Goal: Navigation & Orientation: Find specific page/section

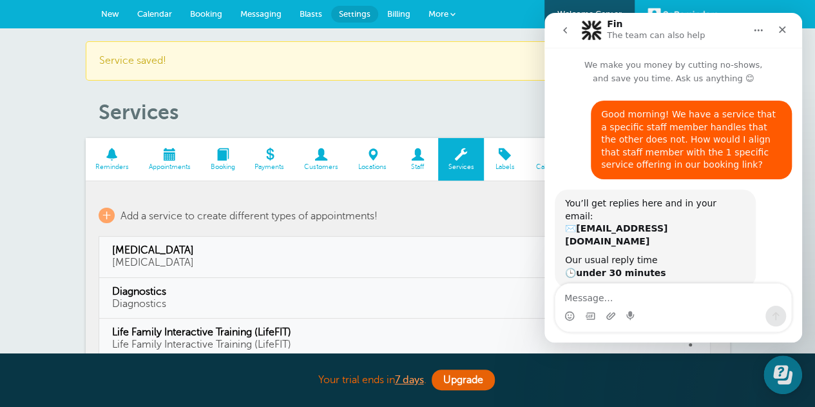
scroll to position [343, 0]
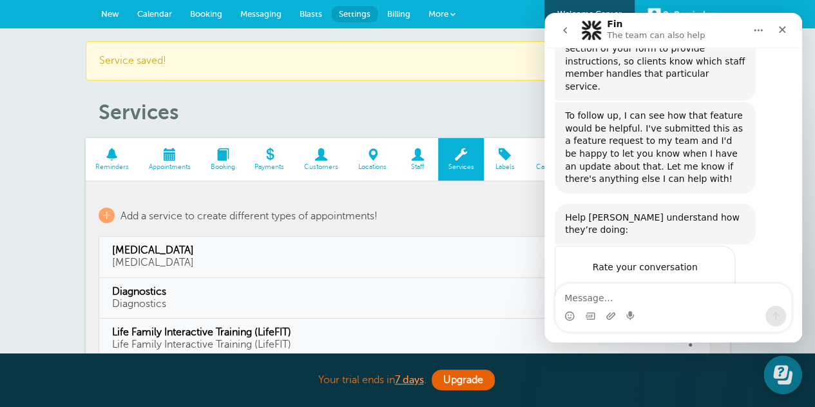
drag, startPoint x: 352, startPoint y: 12, endPoint x: 463, endPoint y: 55, distance: 118.9
click at [352, 12] on span "Settings" at bounding box center [355, 14] width 32 height 10
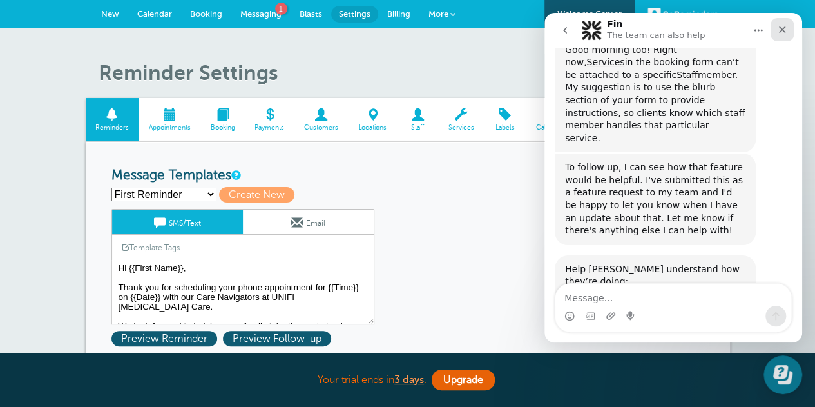
scroll to position [343, 0]
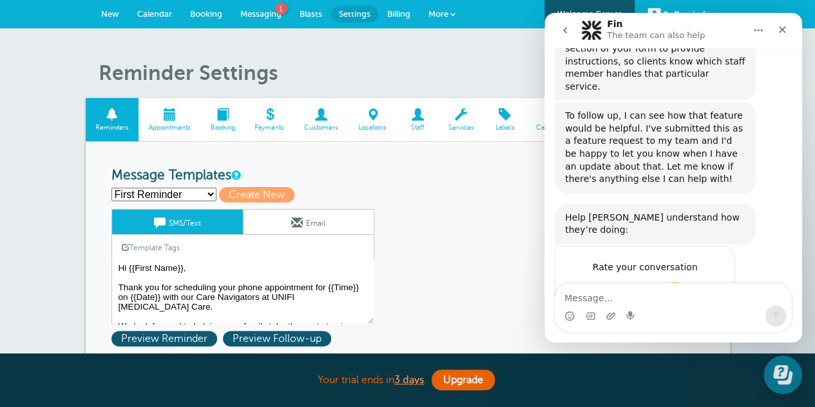
click at [675, 281] on span "Great" at bounding box center [675, 292] width 23 height 23
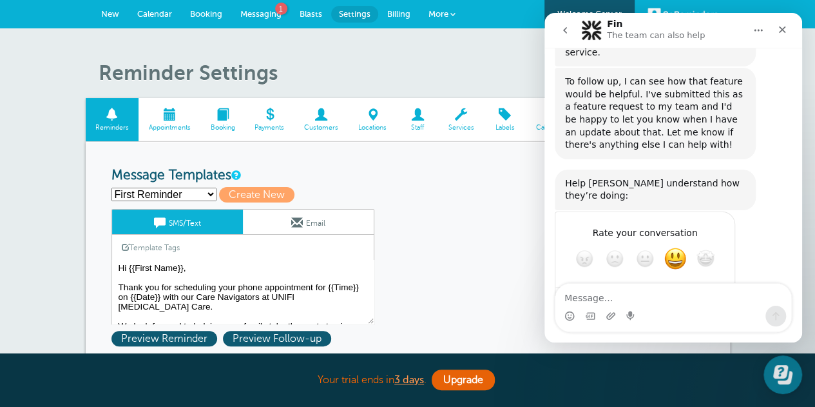
scroll to position [378, 0]
click at [786, 33] on icon "Close" at bounding box center [782, 29] width 10 height 10
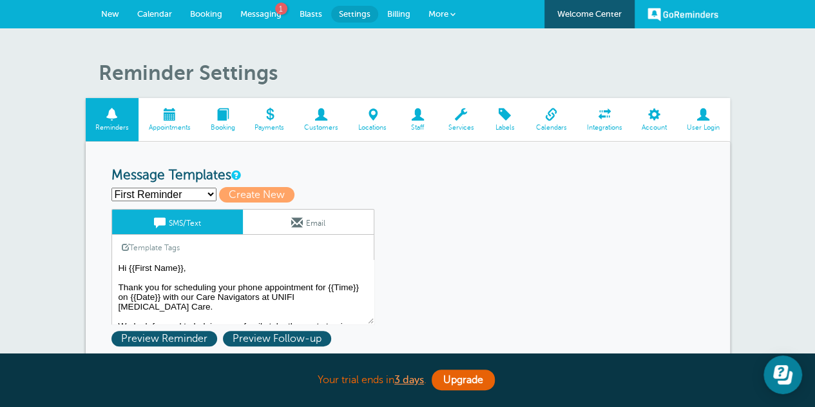
click at [553, 119] on span at bounding box center [551, 114] width 51 height 12
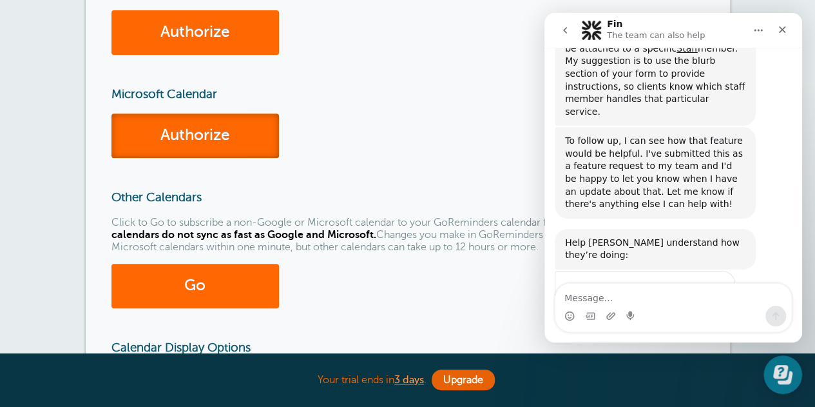
scroll to position [184, 0]
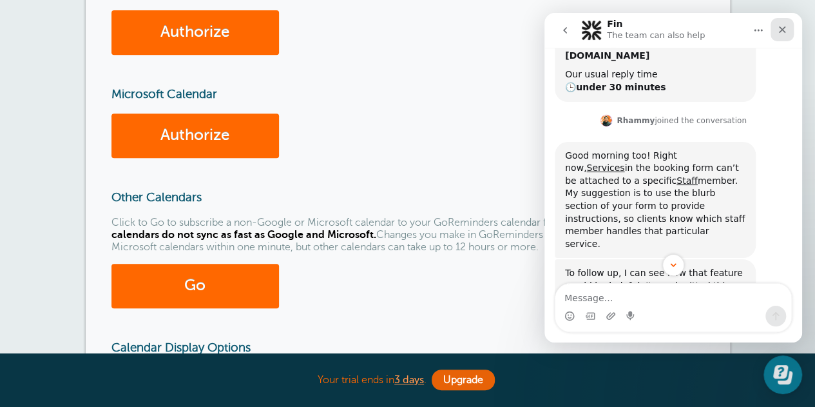
click at [782, 32] on icon "Close" at bounding box center [782, 29] width 10 height 10
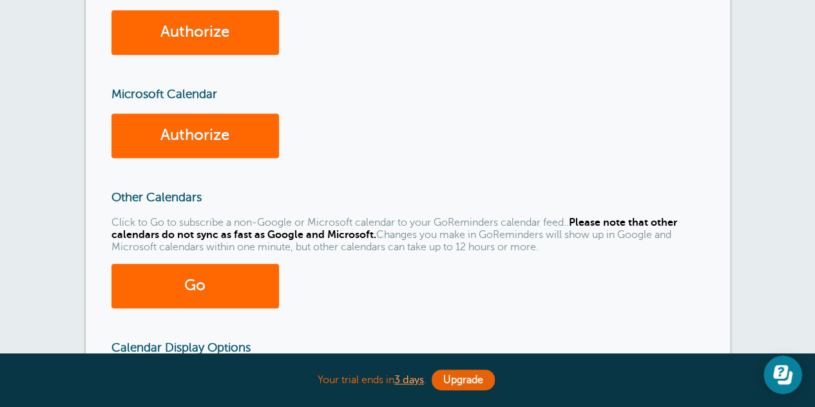
scroll to position [378, 0]
